Goal: Task Accomplishment & Management: Use online tool/utility

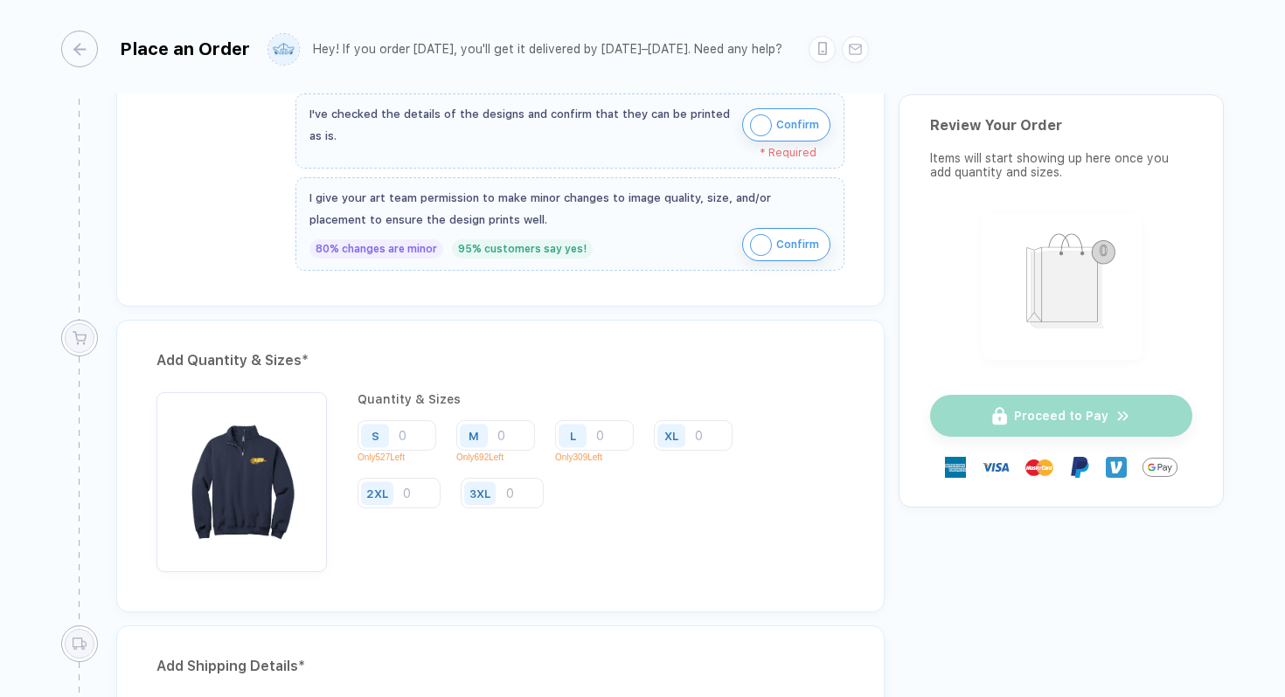
scroll to position [698, 0]
click at [710, 433] on input "number" at bounding box center [693, 434] width 79 height 31
click at [517, 439] on input "number" at bounding box center [495, 434] width 79 height 31
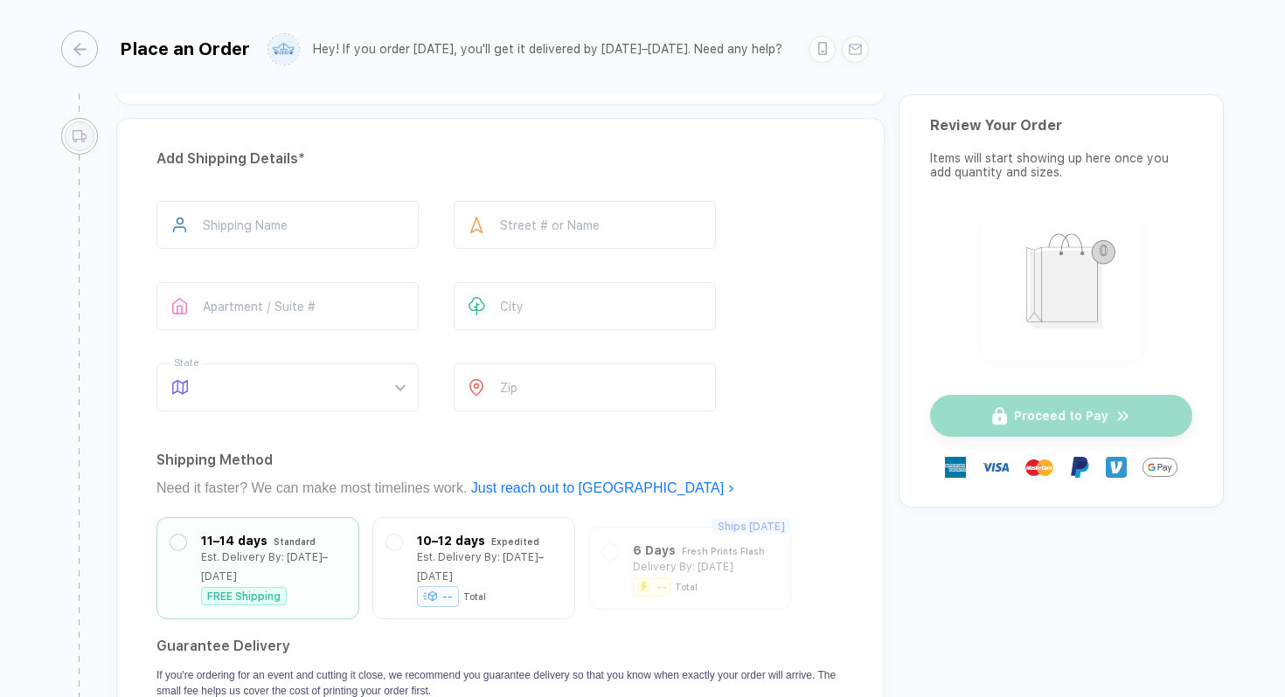
scroll to position [1239, 0]
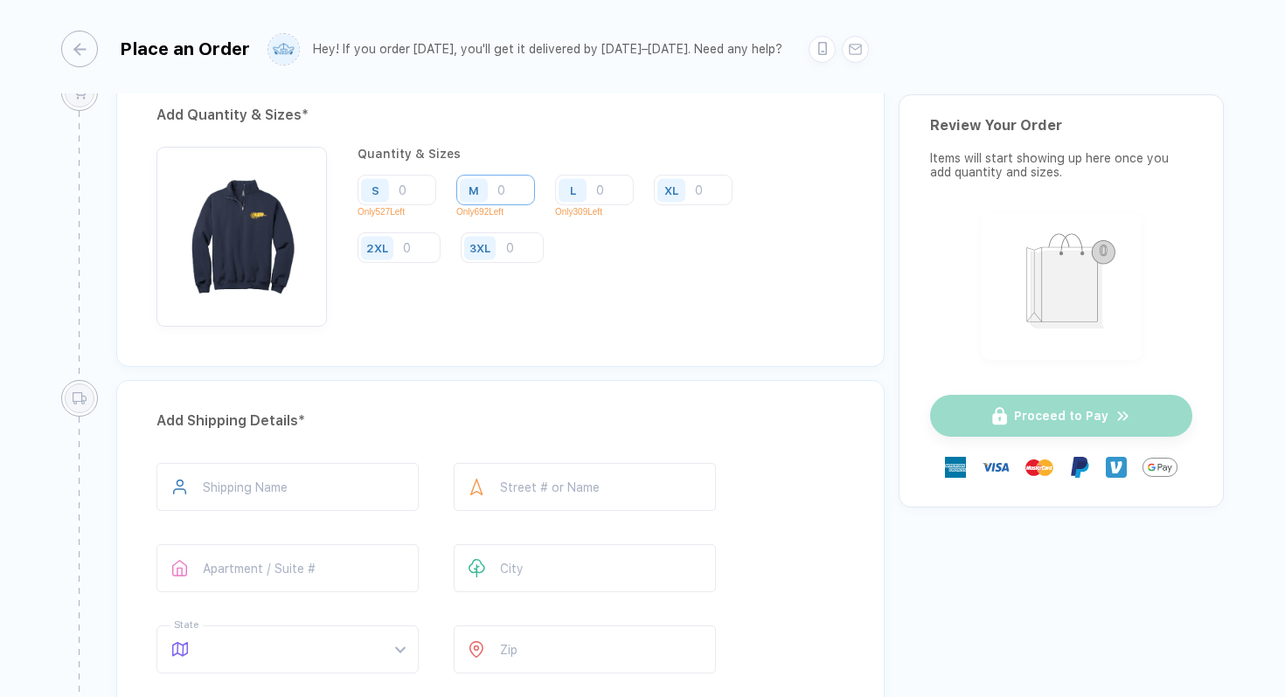
scroll to position [613, 0]
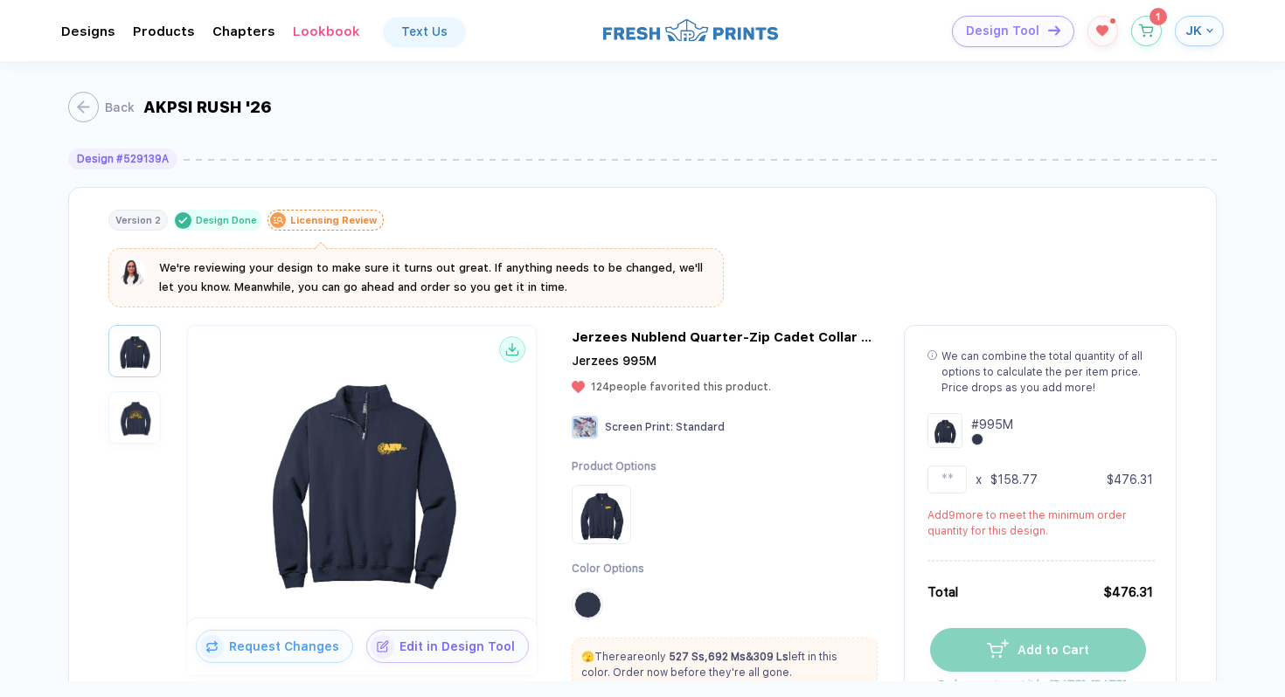
click at [1184, 27] on button "JK" at bounding box center [1198, 31] width 49 height 31
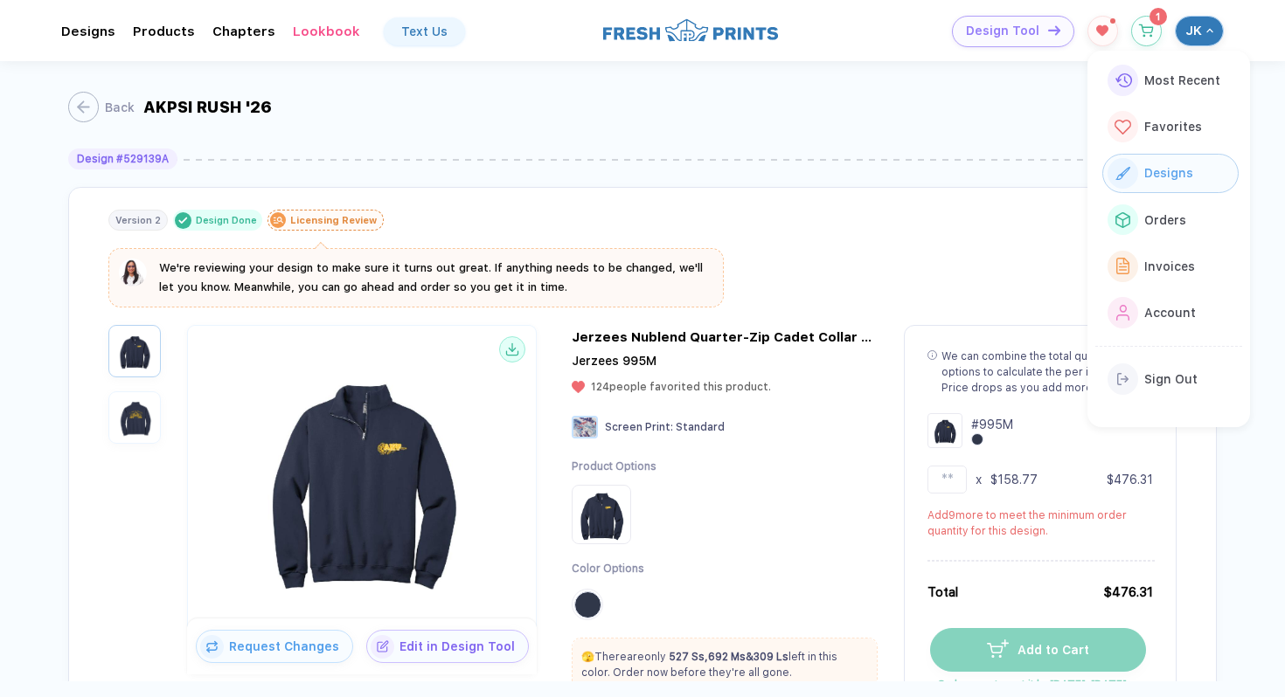
click at [1144, 170] on span "Designs" at bounding box center [1168, 173] width 49 height 14
click at [1207, 31] on icon "button" at bounding box center [1208, 30] width 3 height 3
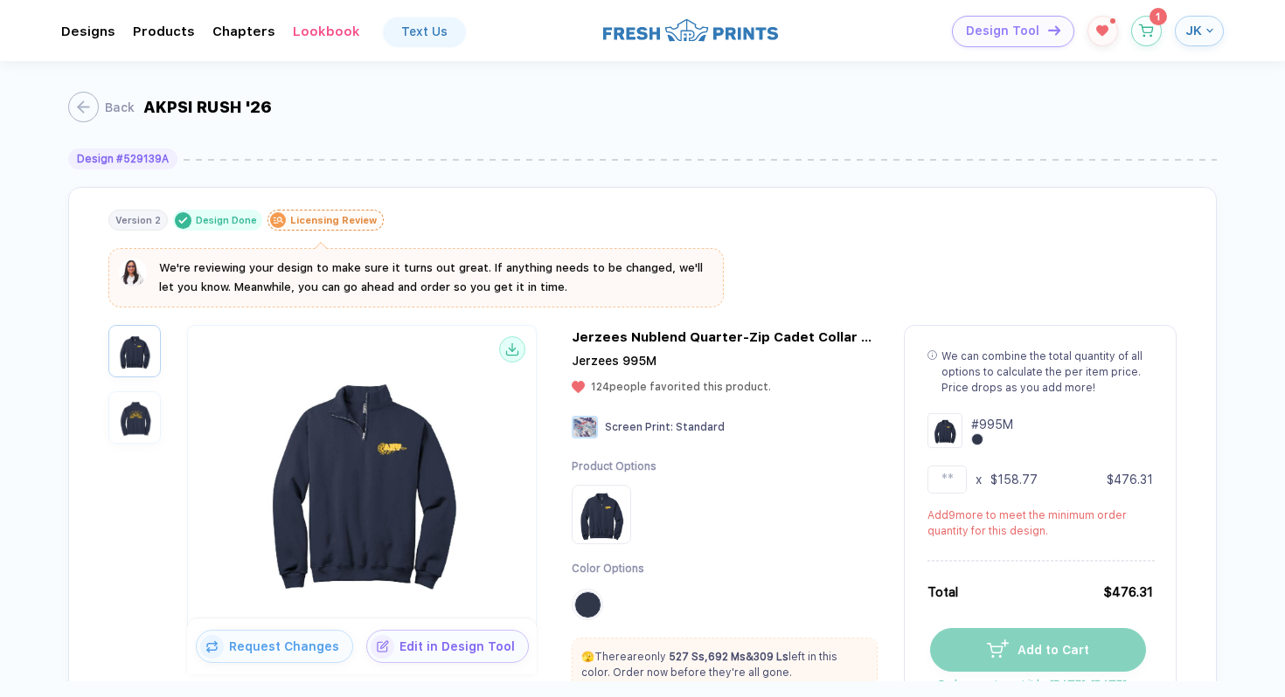
click at [1207, 31] on icon "button" at bounding box center [1209, 30] width 7 height 7
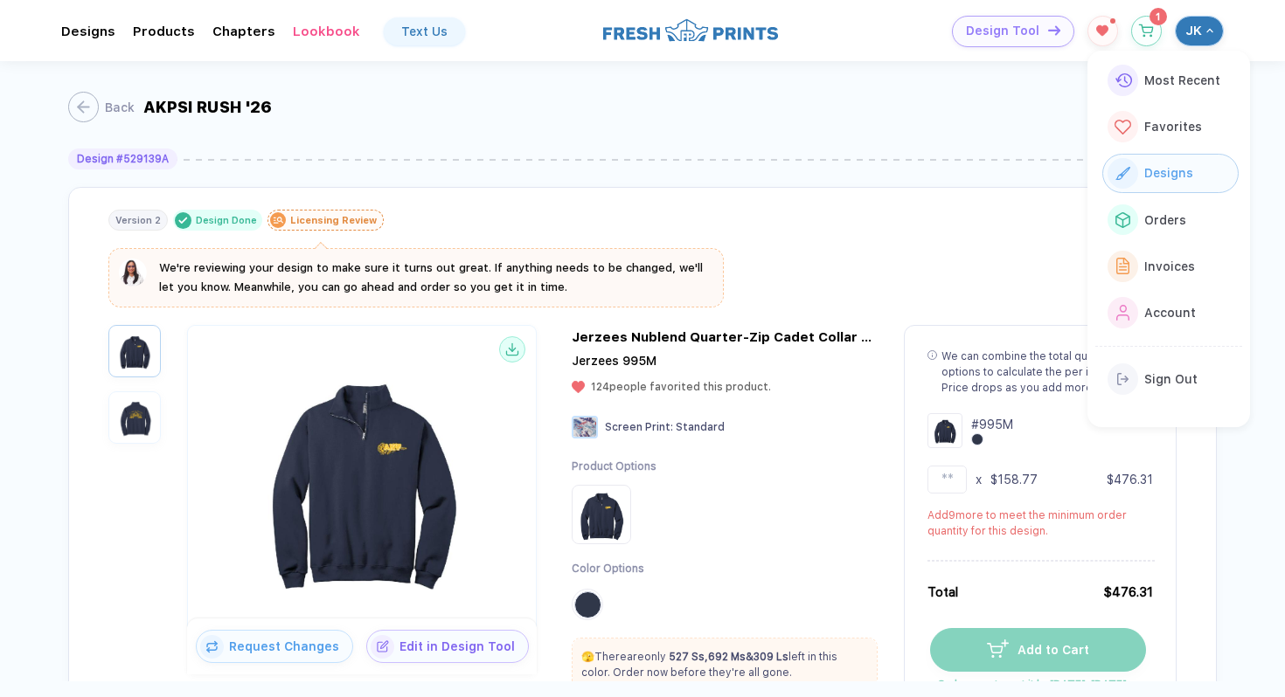
click at [1153, 173] on span "Designs" at bounding box center [1168, 173] width 49 height 14
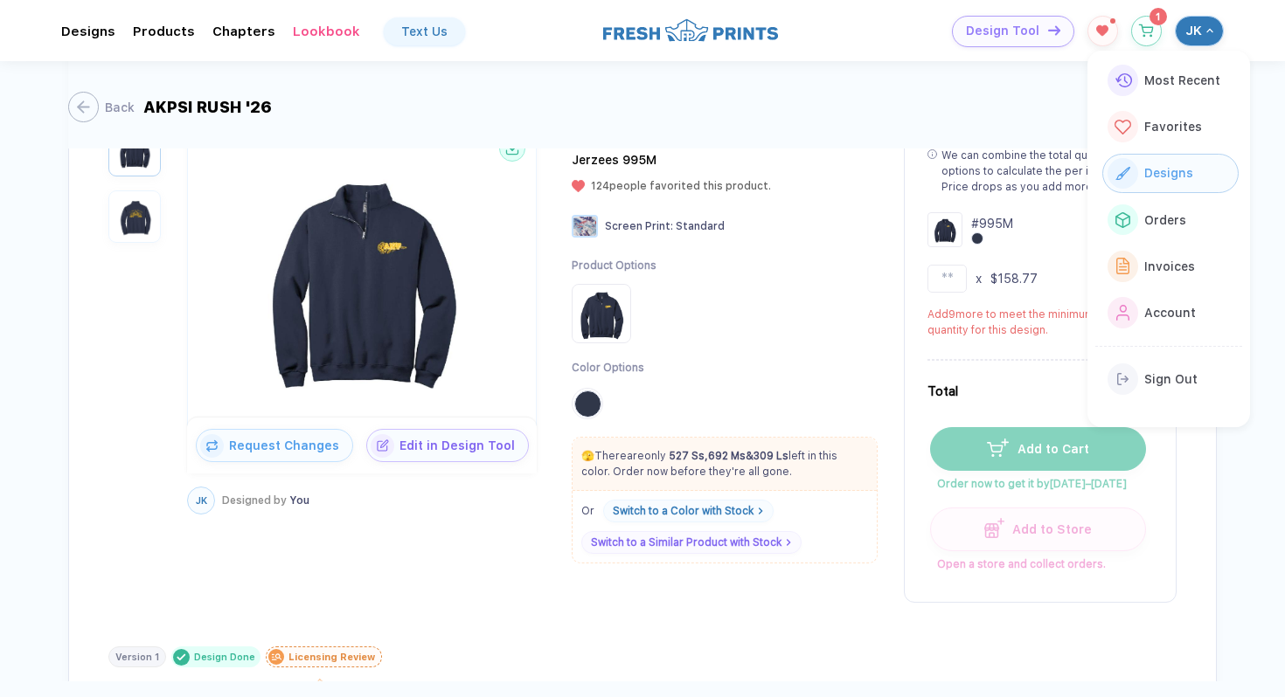
scroll to position [276, 0]
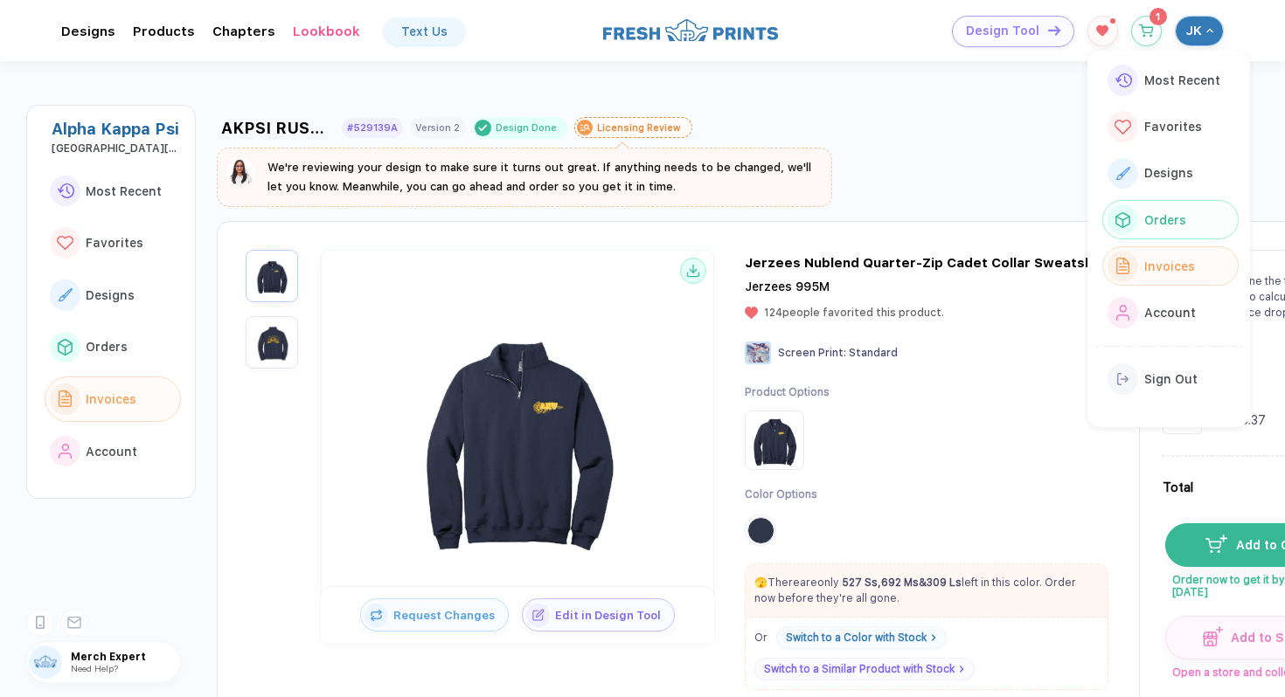
click at [1166, 219] on span "Orders" at bounding box center [1165, 220] width 42 height 14
click at [91, 308] on button "Designs" at bounding box center [113, 295] width 136 height 45
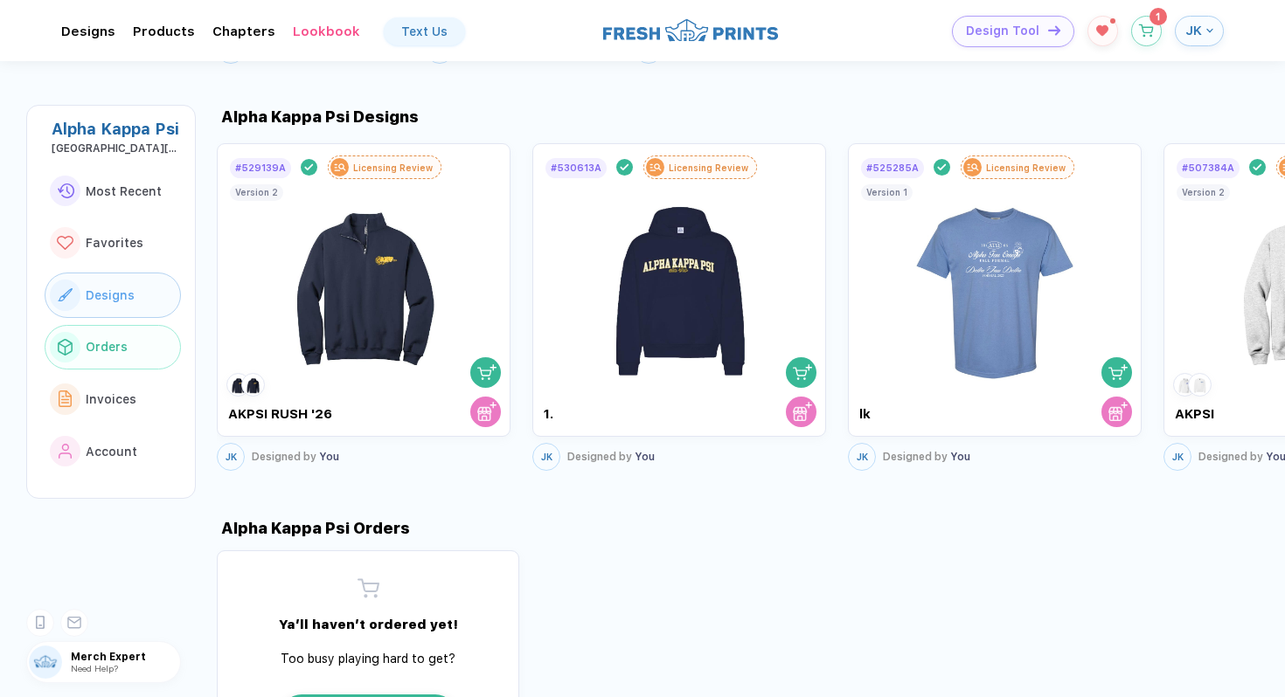
click at [100, 334] on button "Orders" at bounding box center [113, 347] width 136 height 45
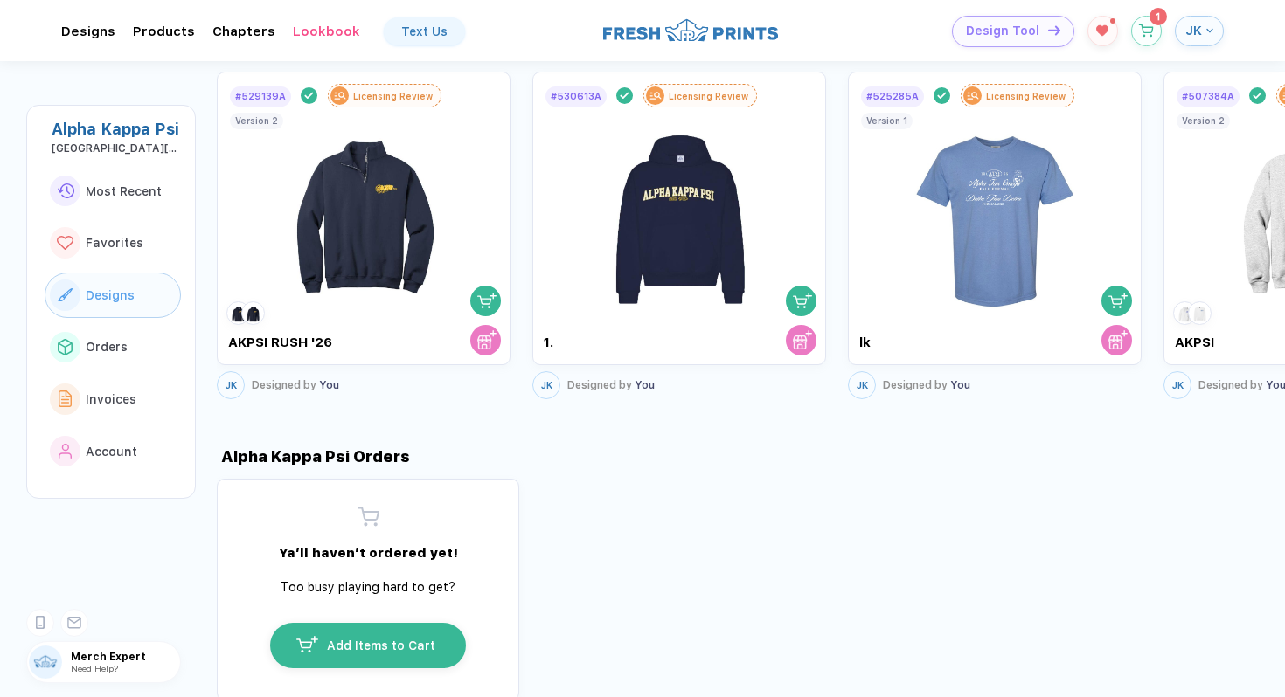
scroll to position [1052, 0]
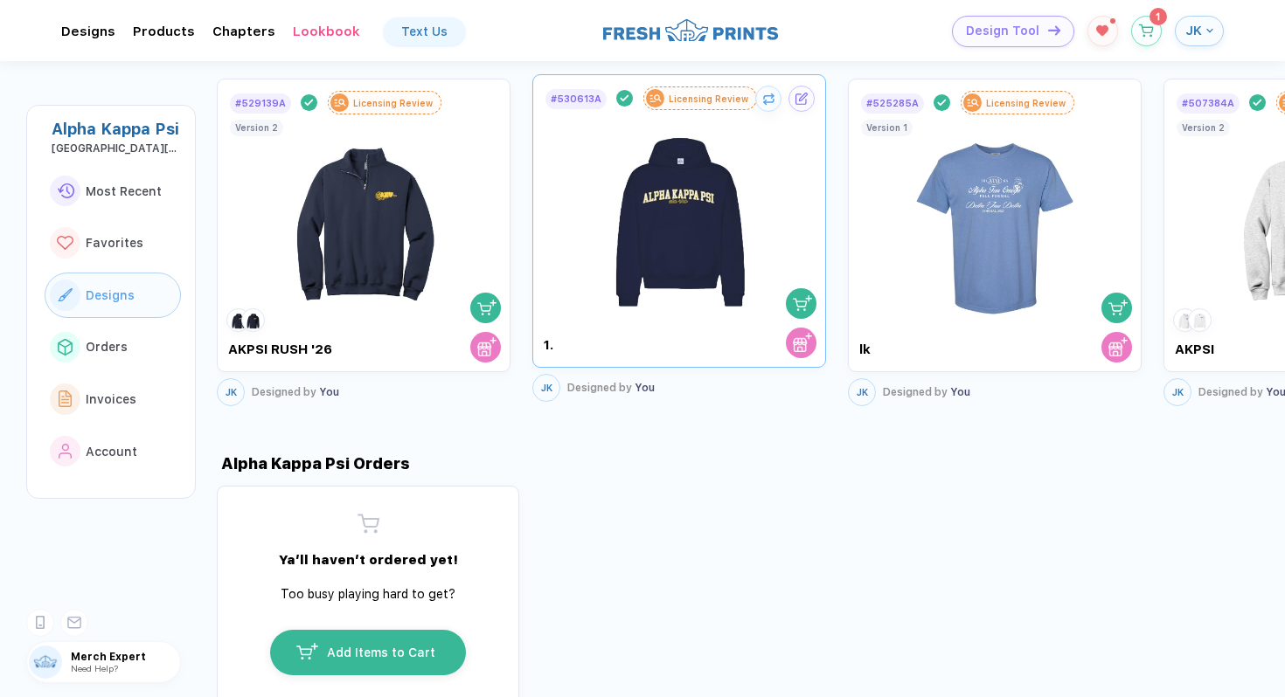
click at [762, 167] on img at bounding box center [679, 213] width 197 height 205
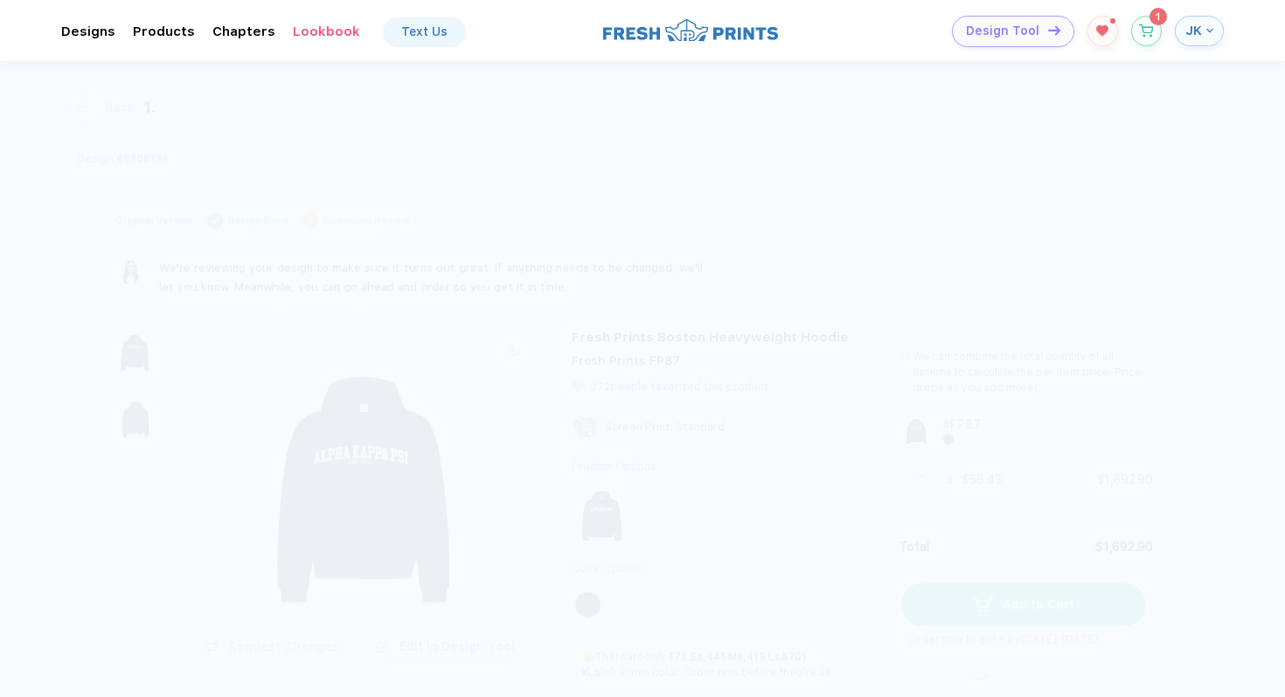
click at [1207, 39] on button "JK" at bounding box center [1198, 31] width 49 height 31
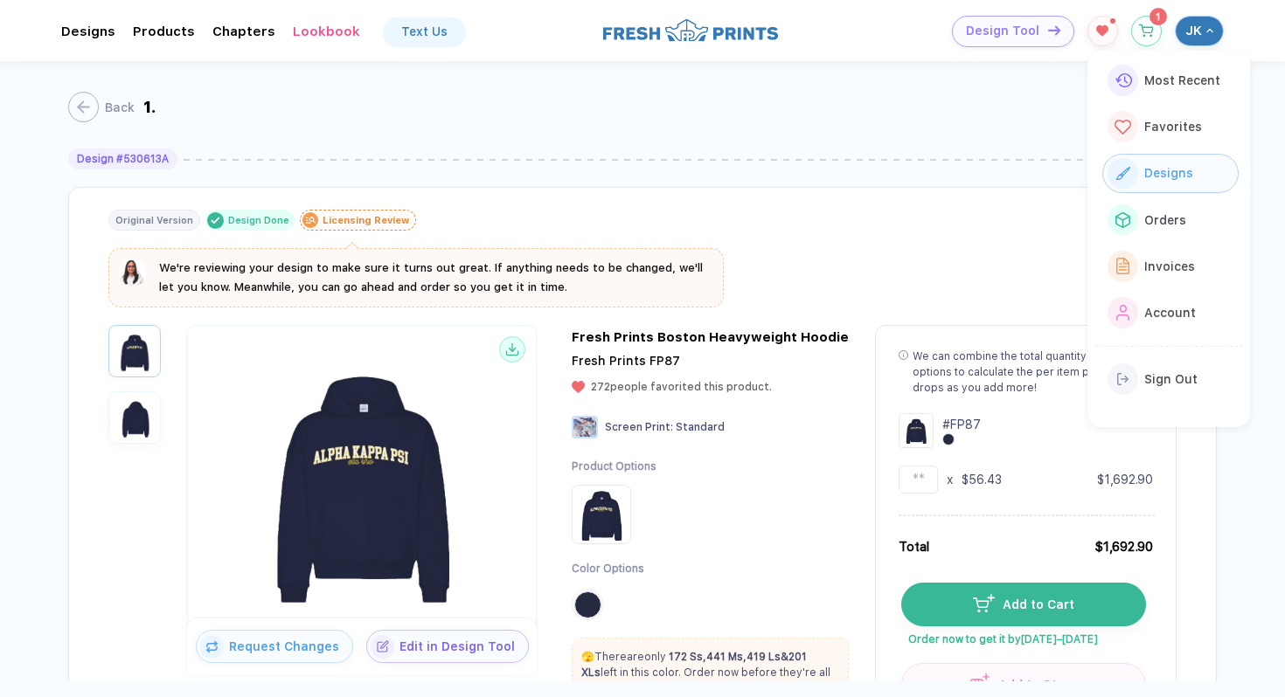
click at [1124, 168] on img "button" at bounding box center [1122, 173] width 15 height 13
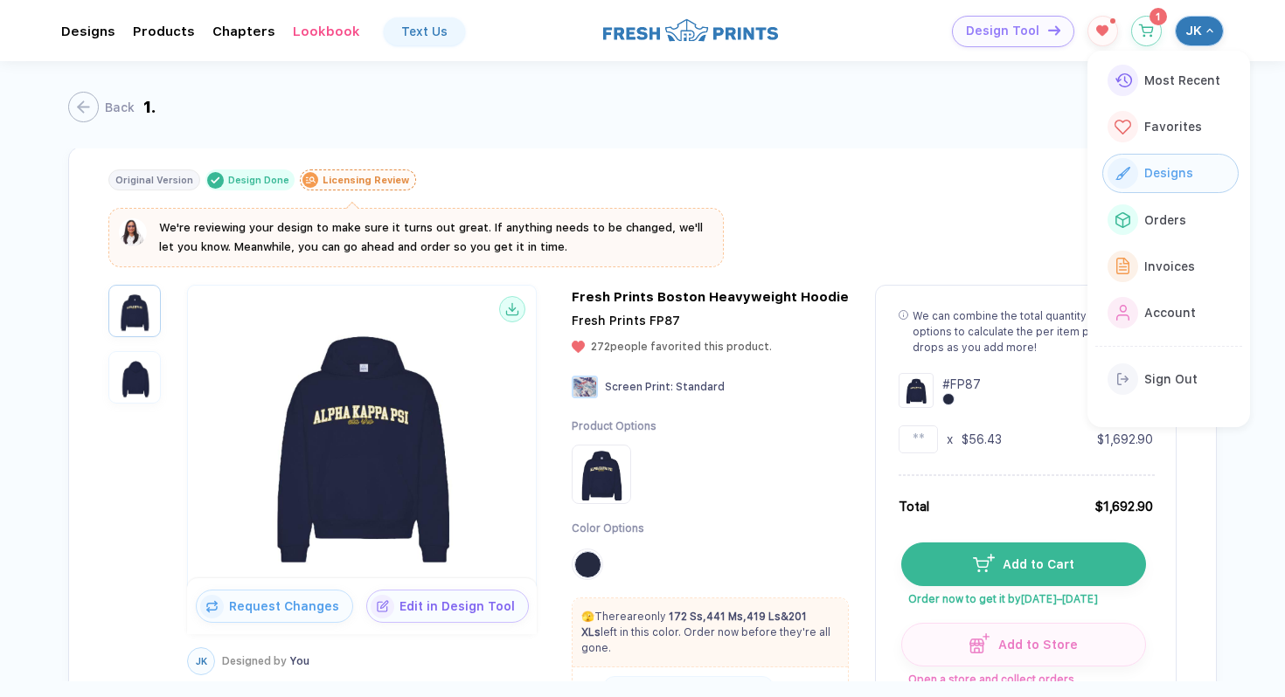
scroll to position [42, 0]
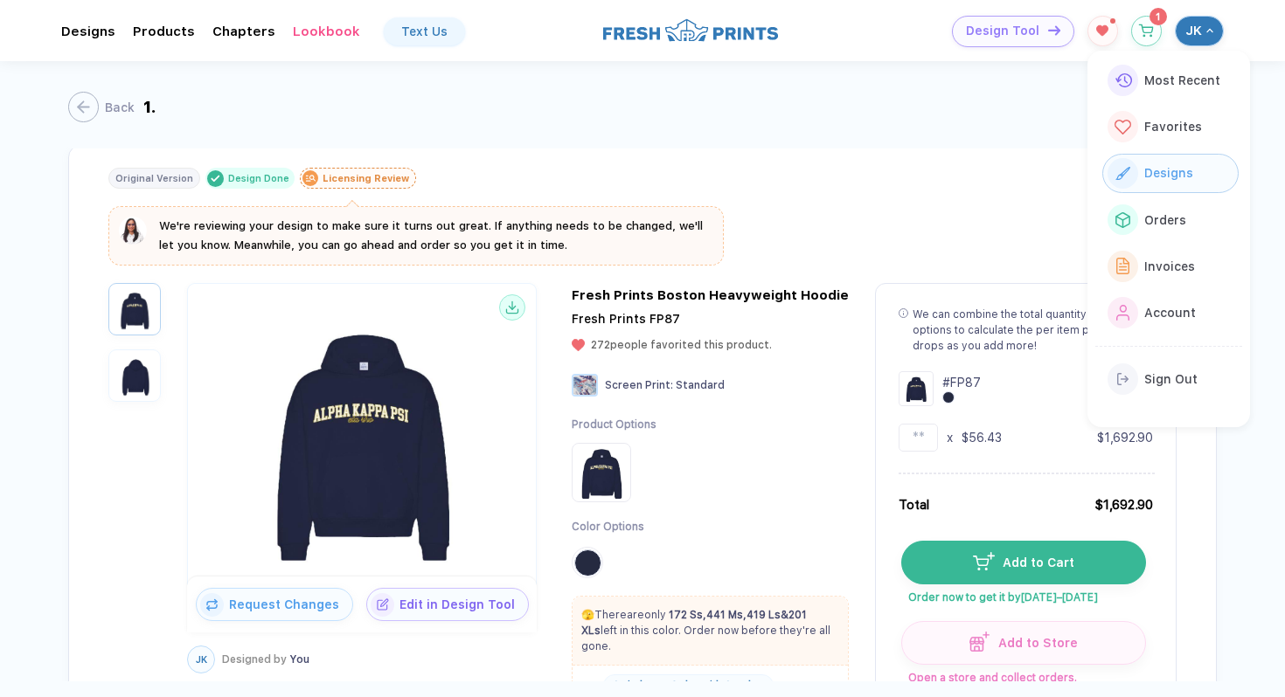
click at [938, 114] on div "Back 1." at bounding box center [642, 104] width 1148 height 87
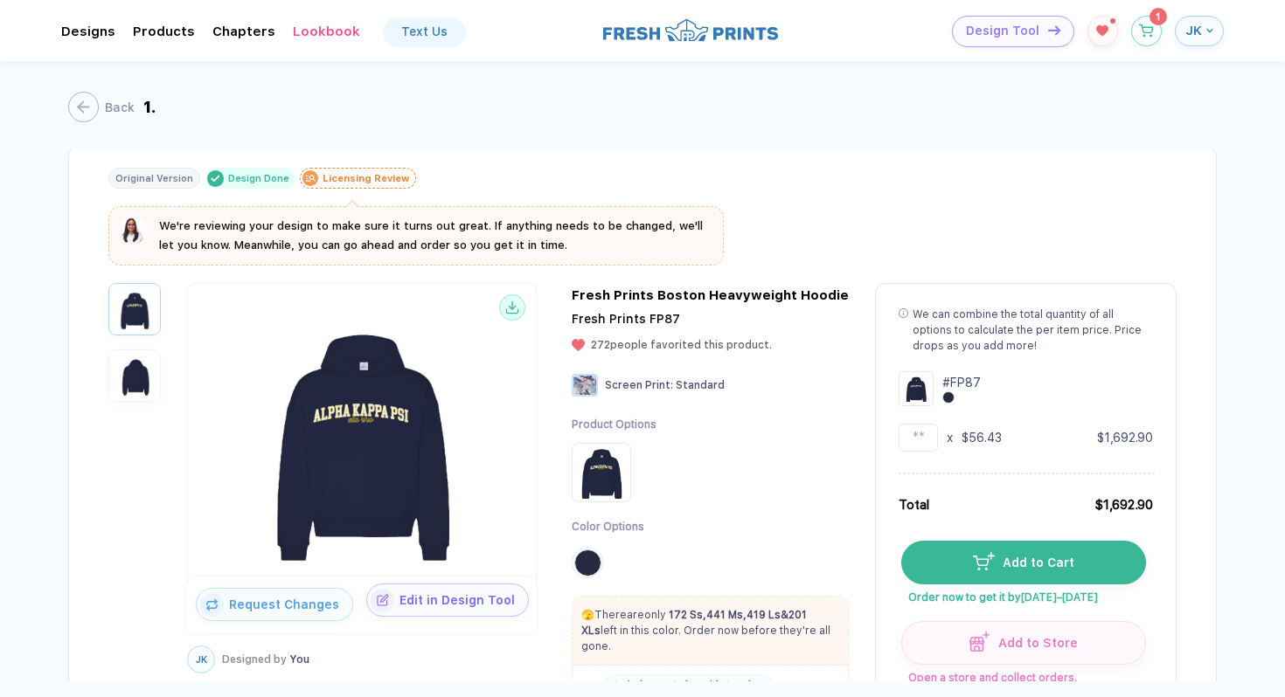
click at [464, 603] on span "Edit in Design Tool" at bounding box center [461, 600] width 134 height 14
